Goal: Task Accomplishment & Management: Complete application form

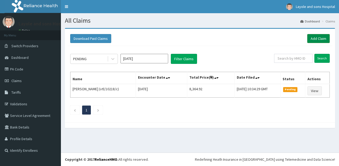
click at [321, 37] on link "Add Claim" at bounding box center [318, 38] width 22 height 9
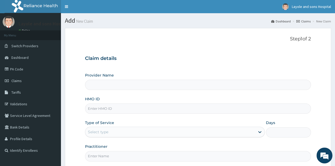
click at [171, 91] on div "Provider Name HMO ID Type of Service Select type Days Practitioner" at bounding box center [198, 117] width 226 height 89
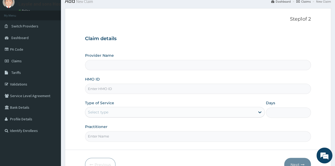
scroll to position [21, 0]
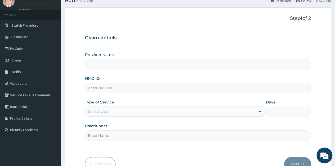
type input "Layole and sons hospital limited"
click at [161, 93] on input "HMO ID" at bounding box center [198, 88] width 226 height 10
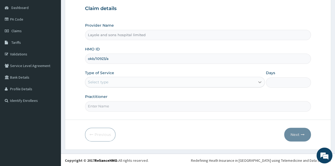
type input "okb/10923/a"
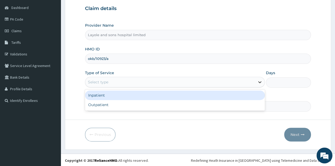
click at [256, 80] on div at bounding box center [260, 83] width 10 height 10
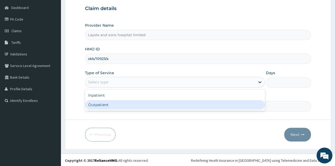
click at [122, 105] on div "Outpatient" at bounding box center [175, 105] width 180 height 10
type input "1"
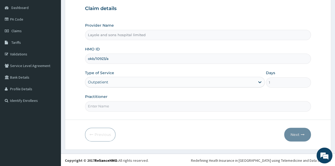
click at [213, 106] on input "Practitioner" at bounding box center [198, 106] width 226 height 10
type input "Dr Toby"
click at [301, 138] on button "Next" at bounding box center [297, 135] width 27 height 14
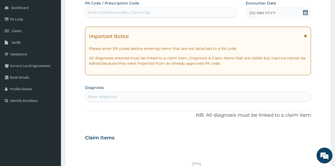
click at [304, 11] on icon at bounding box center [305, 12] width 5 height 5
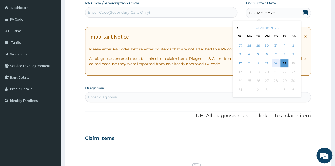
click at [277, 63] on div "14" at bounding box center [276, 64] width 8 height 8
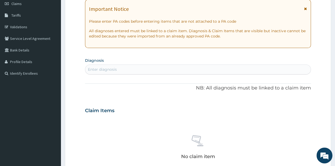
scroll to position [78, 0]
click at [152, 66] on div "Enter diagnosis" at bounding box center [197, 69] width 225 height 8
type input "sepsis"
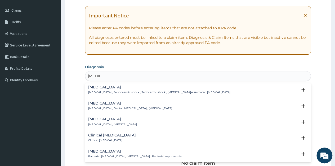
scroll to position [0, 0]
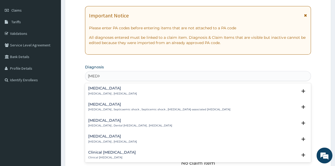
click at [118, 92] on p "Systemic infection , Sepsis" at bounding box center [112, 94] width 49 height 4
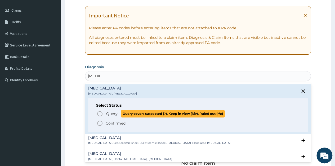
click at [112, 114] on span "Query" at bounding box center [111, 113] width 11 height 5
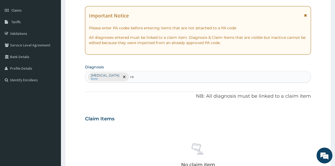
type input "r"
type input "malaria"
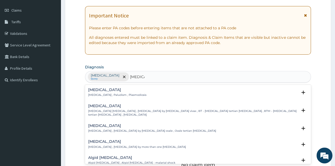
click at [98, 93] on div "Malaria Malaria , Paludism , Plasmodiosis" at bounding box center [117, 92] width 58 height 9
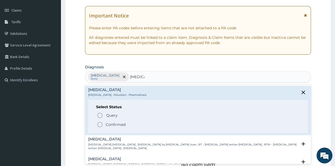
click at [113, 124] on p "Confirmed" at bounding box center [116, 124] width 20 height 5
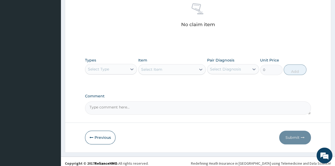
scroll to position [212, 0]
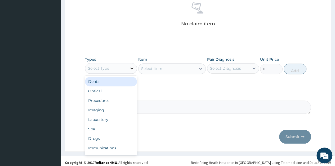
click at [130, 68] on icon at bounding box center [131, 68] width 5 height 5
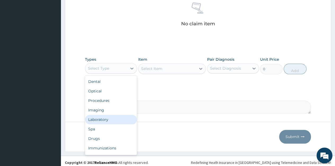
click at [101, 119] on div "Laboratory" at bounding box center [111, 120] width 52 height 10
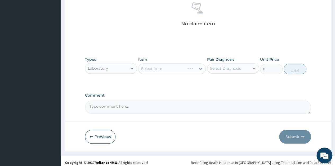
click at [199, 66] on div "Select Item" at bounding box center [172, 69] width 68 height 11
click at [199, 66] on icon at bounding box center [200, 68] width 5 height 5
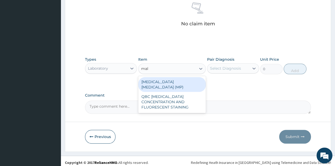
type input "mala"
click at [177, 83] on div "MALARIA PARASITE (MP)" at bounding box center [172, 84] width 68 height 15
type input "560"
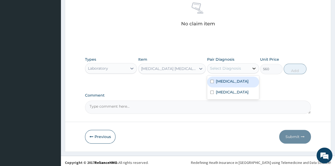
click at [249, 69] on div at bounding box center [254, 69] width 10 height 10
click at [223, 82] on label "Sepsis" at bounding box center [232, 81] width 33 height 5
checkbox input "true"
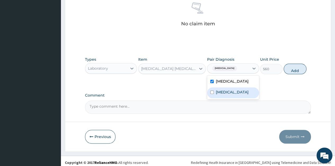
click at [224, 88] on div "Malaria" at bounding box center [233, 93] width 52 height 11
checkbox input "true"
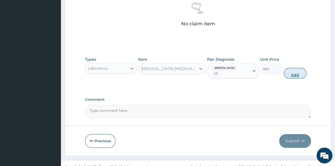
click at [296, 69] on button "Add" at bounding box center [294, 73] width 22 height 11
type input "0"
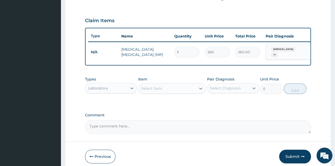
scroll to position [169, 0]
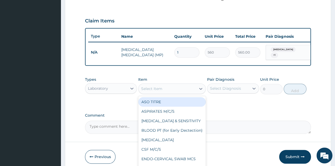
click at [175, 90] on div "Select Item" at bounding box center [167, 89] width 58 height 8
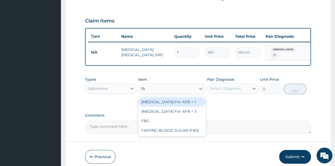
type input "fbc"
click at [158, 101] on div "FBC" at bounding box center [172, 102] width 68 height 10
type input "1600"
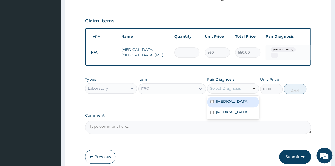
click at [252, 91] on icon at bounding box center [253, 88] width 5 height 5
click at [224, 104] on label "Sepsis" at bounding box center [232, 101] width 33 height 5
checkbox input "true"
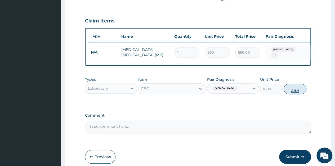
click at [294, 93] on button "Add" at bounding box center [294, 89] width 22 height 11
type input "0"
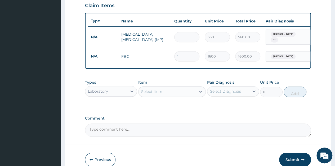
scroll to position [184, 0]
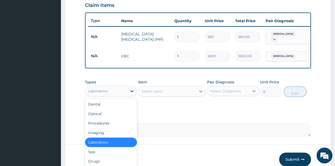
click at [133, 95] on div at bounding box center [132, 92] width 10 height 10
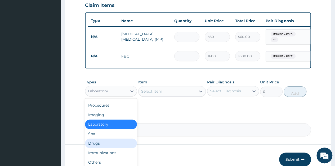
click at [98, 145] on div "Drugs" at bounding box center [111, 144] width 52 height 10
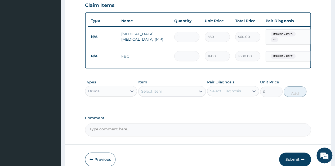
scroll to position [203, 0]
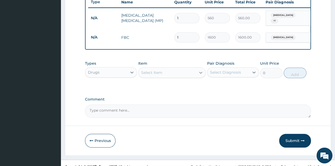
click at [198, 77] on div at bounding box center [201, 73] width 10 height 10
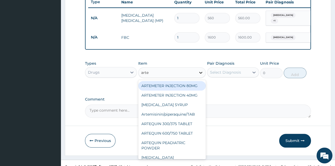
type input "artem"
click at [178, 89] on div "ARTEMETER INJECTION 80MG" at bounding box center [172, 86] width 68 height 10
type input "210"
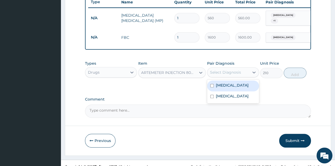
click at [247, 76] on div "Select Diagnosis" at bounding box center [228, 72] width 42 height 8
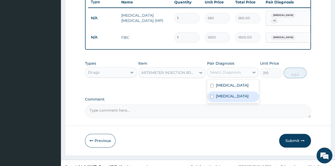
click at [224, 99] on label "Malaria" at bounding box center [232, 96] width 33 height 5
checkbox input "true"
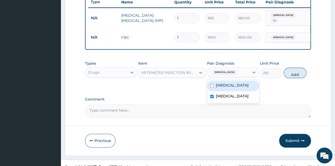
click at [234, 88] on div "Sepsis" at bounding box center [233, 86] width 52 height 11
checkbox input "true"
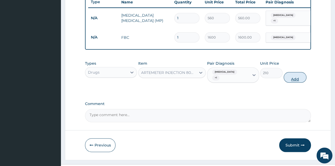
click at [296, 75] on button "Add" at bounding box center [294, 77] width 22 height 11
type input "0"
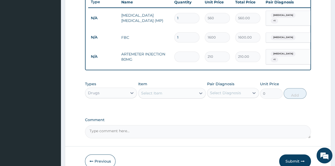
type input "0.00"
type input "6"
type input "1260.00"
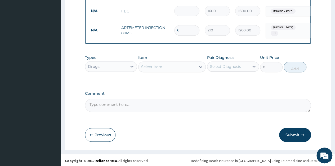
type input "6"
click at [178, 70] on div "Select Item" at bounding box center [167, 67] width 58 height 8
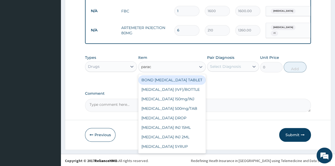
type input "parace"
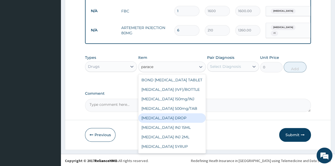
scroll to position [8, 0]
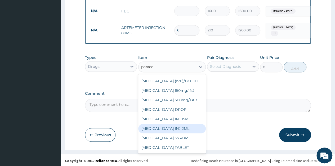
click at [177, 125] on div "PARACETAMOL INJ 2ML" at bounding box center [172, 129] width 68 height 10
type input "210"
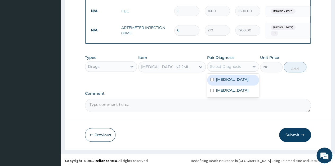
click at [246, 68] on div "Select Diagnosis" at bounding box center [228, 66] width 42 height 8
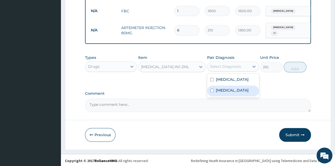
click at [222, 89] on label "Malaria" at bounding box center [232, 90] width 33 height 5
checkbox input "true"
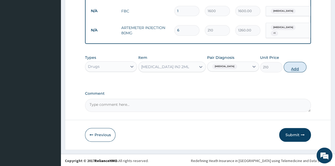
click at [285, 63] on button "Add" at bounding box center [294, 67] width 22 height 11
type input "0"
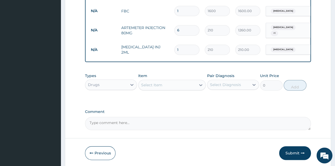
type input "0.00"
type input "2"
type input "420.00"
type input "2"
click at [282, 47] on span "Malaria" at bounding box center [282, 49] width 25 height 5
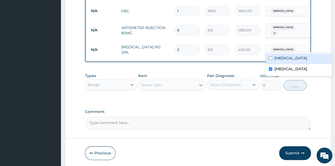
click at [279, 59] on label "Sepsis" at bounding box center [290, 58] width 33 height 5
checkbox input "true"
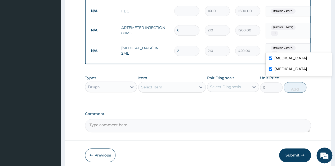
click at [225, 84] on div "Select Diagnosis" at bounding box center [225, 86] width 31 height 5
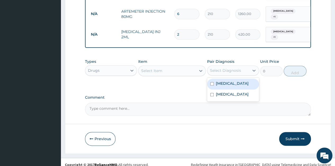
scroll to position [247, 0]
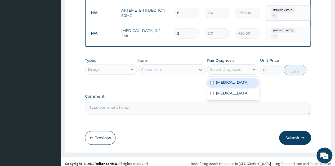
click at [186, 67] on div "Select Item" at bounding box center [167, 70] width 58 height 8
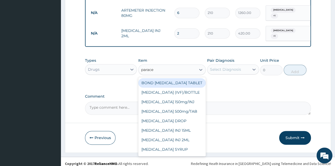
type input "paracet"
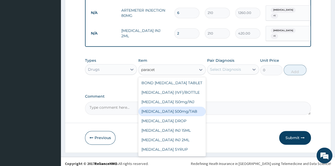
click at [176, 107] on div "PARACETAMOL 500mg/TAB" at bounding box center [172, 112] width 68 height 10
type input "5.25"
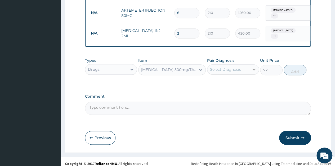
click at [251, 67] on icon at bounding box center [253, 69] width 5 height 5
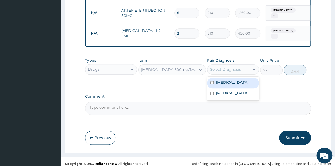
click at [228, 84] on div "Sepsis" at bounding box center [233, 83] width 52 height 11
checkbox input "true"
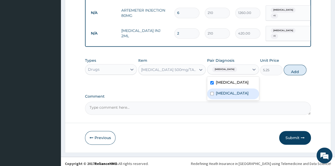
click at [225, 91] on label "Malaria" at bounding box center [232, 93] width 33 height 5
checkbox input "true"
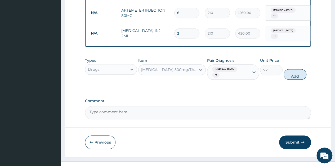
click at [292, 70] on button "Add" at bounding box center [294, 74] width 22 height 11
type input "0"
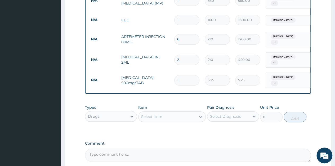
scroll to position [220, 0]
type input "0.00"
type input "3"
type input "15.75"
type input "30"
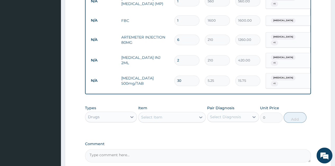
type input "157.50"
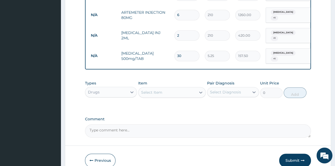
scroll to position [246, 0]
type input "30"
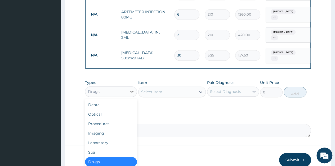
click at [131, 89] on icon at bounding box center [131, 91] width 5 height 5
click at [105, 120] on div "Procedures" at bounding box center [111, 124] width 52 height 10
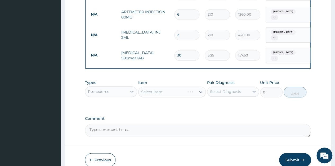
click at [200, 88] on div "Select Item" at bounding box center [172, 92] width 68 height 11
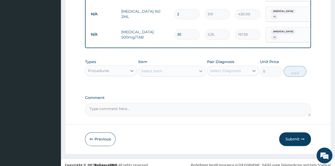
click at [202, 70] on icon at bounding box center [200, 71] width 3 height 2
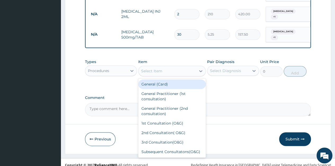
click at [167, 80] on div "General (Card)" at bounding box center [172, 85] width 68 height 10
type input "500"
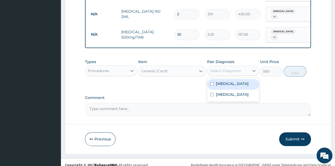
click at [248, 67] on div "Select Diagnosis" at bounding box center [228, 71] width 42 height 8
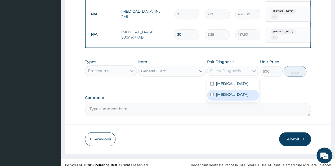
click at [225, 92] on label "Malaria" at bounding box center [232, 94] width 33 height 5
checkbox input "true"
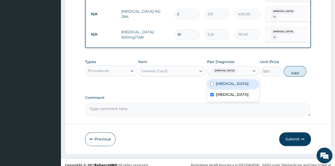
click at [230, 79] on div "Sepsis" at bounding box center [233, 84] width 52 height 11
checkbox input "true"
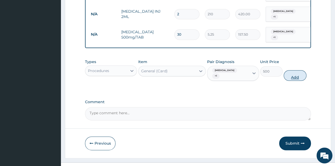
click at [298, 70] on button "Add" at bounding box center [294, 75] width 22 height 11
type input "0"
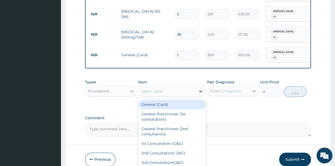
click at [204, 87] on div at bounding box center [201, 92] width 10 height 10
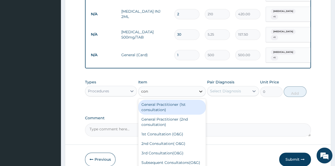
type input "cons"
click at [153, 102] on div "General Practitioner (1st consultation)" at bounding box center [172, 107] width 68 height 15
type input "1500"
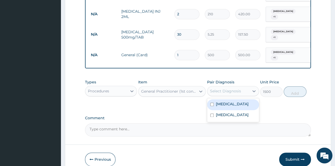
click at [245, 87] on div "Select Diagnosis" at bounding box center [228, 91] width 42 height 8
click at [226, 102] on label "Sepsis" at bounding box center [232, 104] width 33 height 5
checkbox input "true"
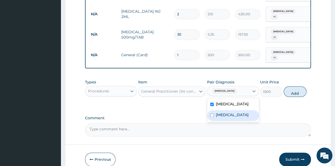
click at [224, 112] on label "Malaria" at bounding box center [232, 114] width 33 height 5
checkbox input "true"
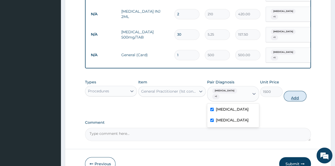
click at [295, 91] on button "Add" at bounding box center [294, 96] width 22 height 11
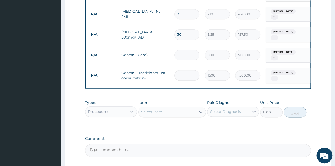
type input "0"
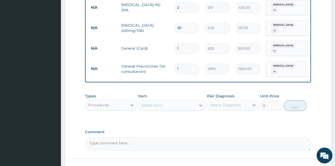
scroll to position [303, 0]
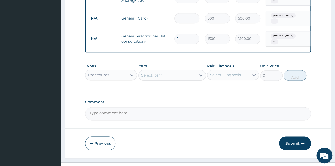
click at [284, 137] on button "Submit" at bounding box center [295, 144] width 32 height 14
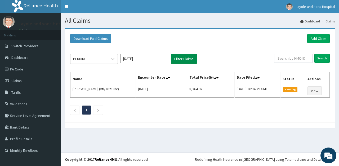
click at [178, 60] on button "Filter Claims" at bounding box center [184, 59] width 26 height 10
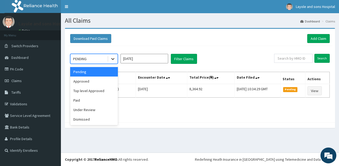
click at [110, 60] on icon at bounding box center [112, 58] width 5 height 5
click at [86, 82] on div "Approved" at bounding box center [94, 82] width 48 height 10
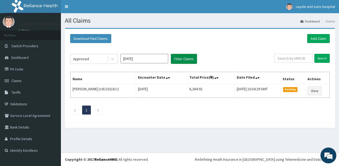
click at [184, 58] on button "Filter Claims" at bounding box center [184, 59] width 26 height 10
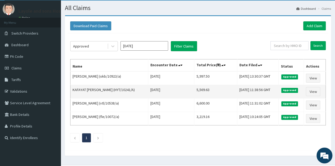
click at [237, 97] on td "[DATE] 11:38:56 GMT" at bounding box center [257, 91] width 41 height 13
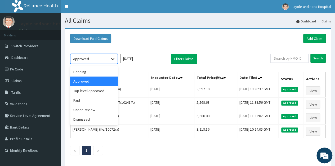
click at [114, 61] on icon at bounding box center [112, 58] width 5 height 5
click at [89, 74] on div "Pending" at bounding box center [94, 72] width 48 height 10
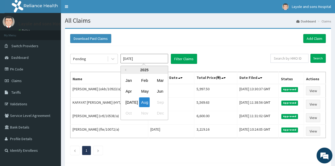
click at [139, 61] on input "[DATE]" at bounding box center [144, 59] width 48 height 10
click at [131, 101] on div "[DATE]" at bounding box center [128, 103] width 11 height 10
type input "[DATE]"
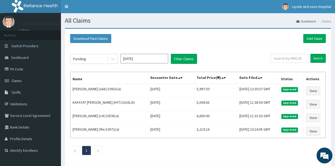
click at [185, 64] on div "Pending [DATE] Filter Claims Search Name Encounter Date Total Price(₦) Date Fil…" at bounding box center [197, 103] width 261 height 115
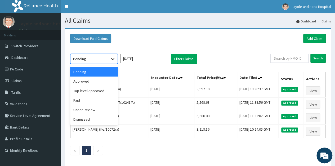
click at [111, 59] on icon at bounding box center [112, 58] width 5 height 5
click at [91, 80] on div "Approved" at bounding box center [94, 82] width 48 height 10
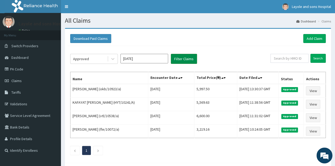
click at [184, 61] on button "Filter Claims" at bounding box center [184, 59] width 26 height 10
